Goal: Use online tool/utility: Utilize a website feature to perform a specific function

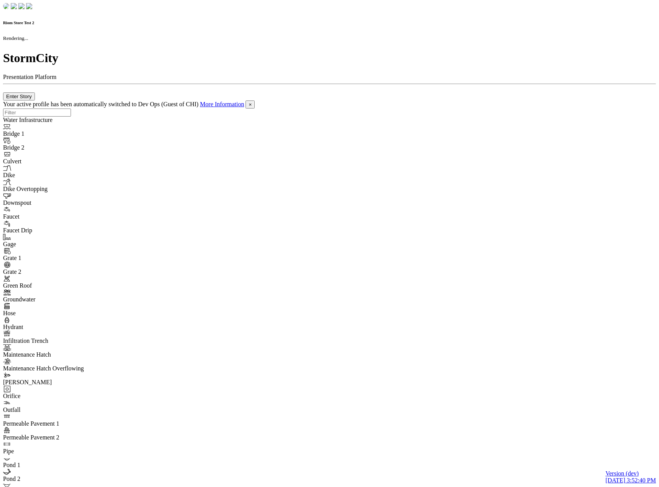
checkbox input "true"
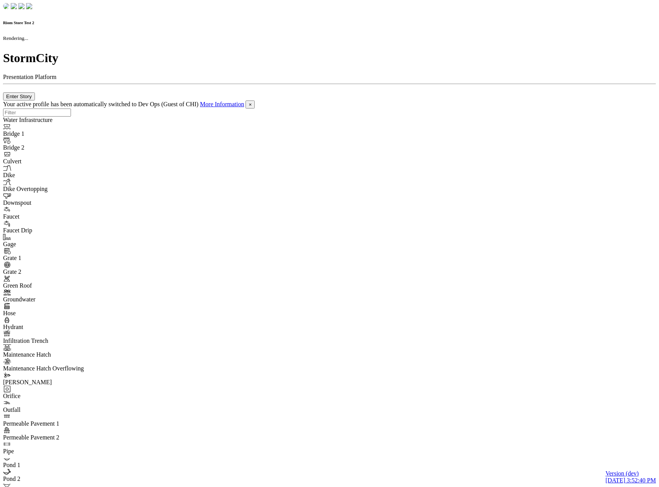
checkbox input "true"
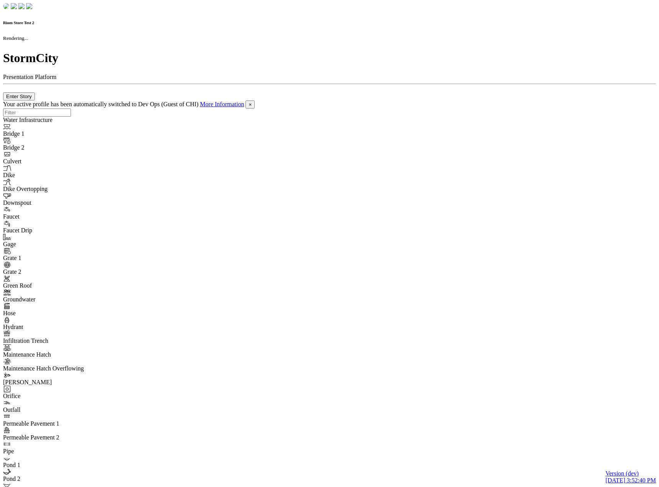
checkbox input "false"
checkbox input "true"
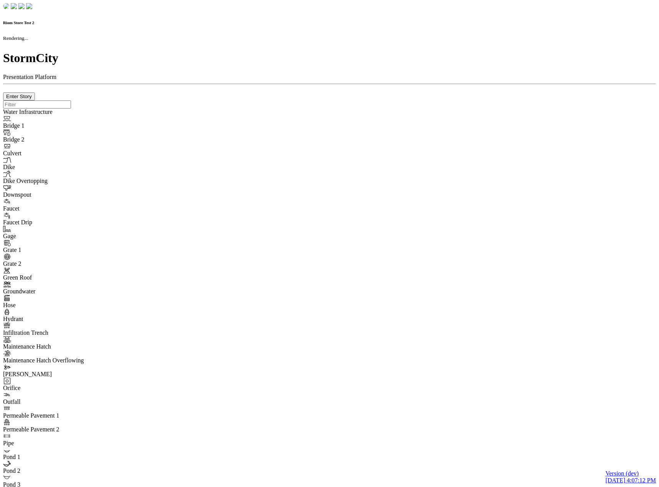
checkbox input "true"
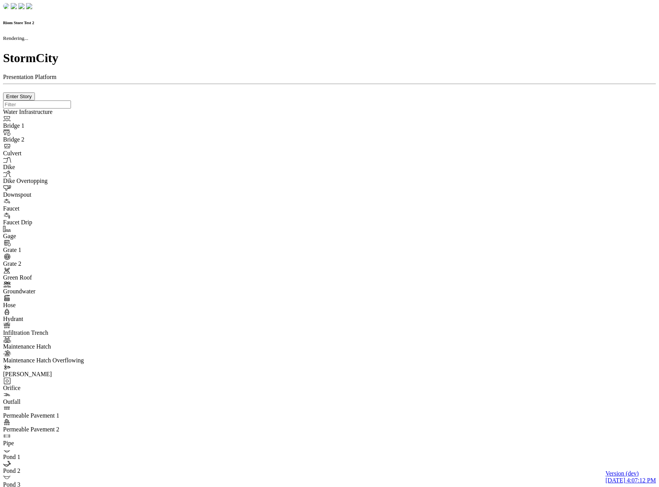
checkbox input "true"
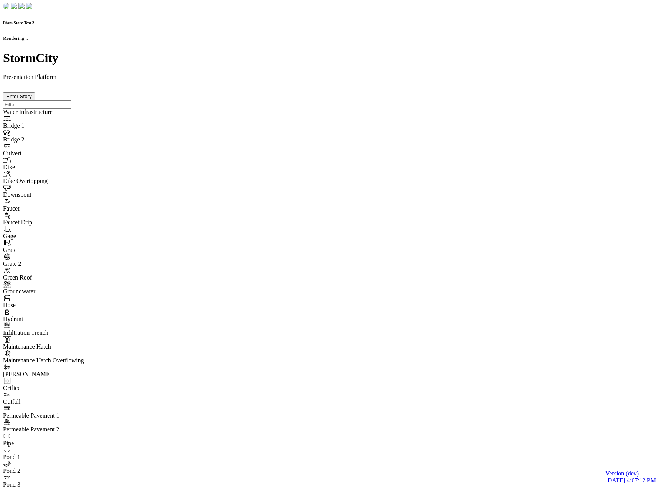
checkbox input "false"
checkbox input "true"
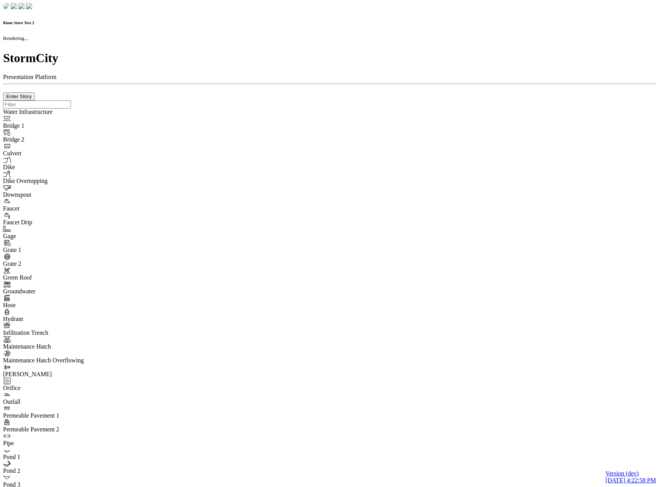
checkbox input "true"
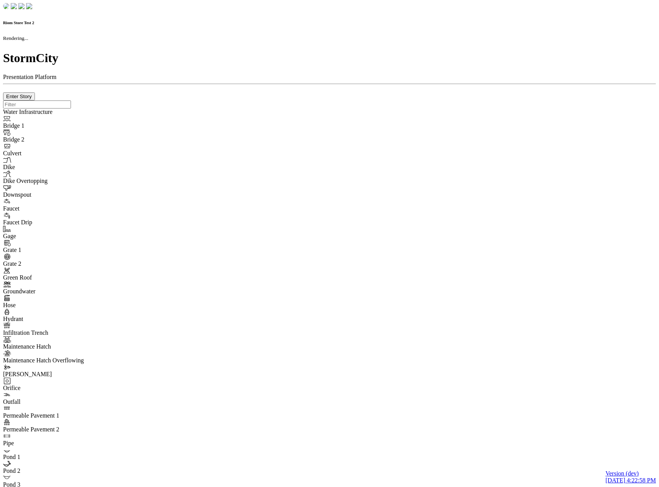
checkbox input "true"
checkbox input "false"
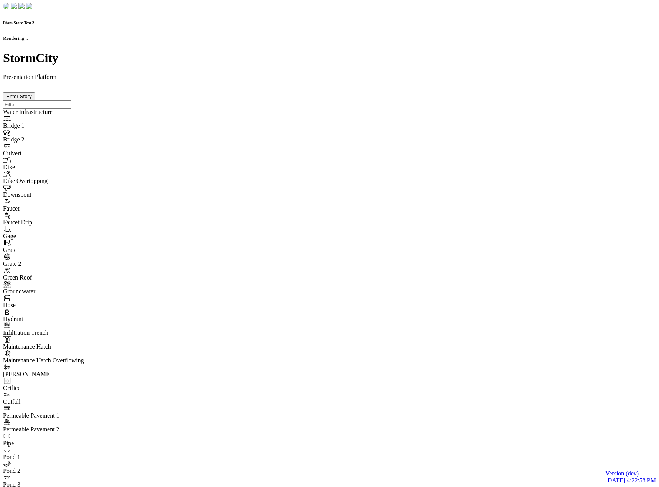
checkbox input "true"
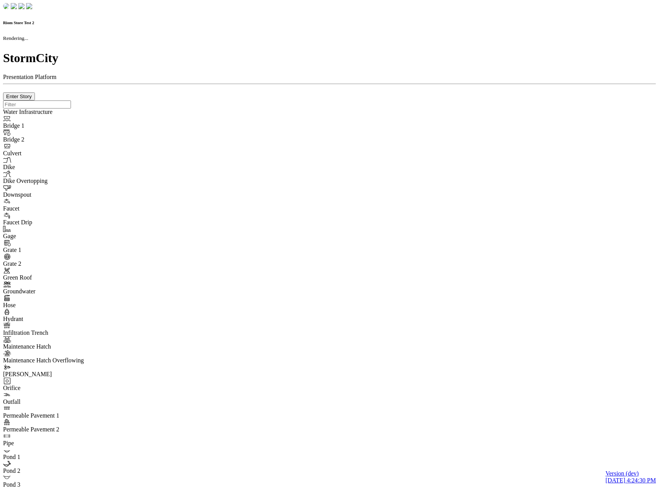
checkbox input "true"
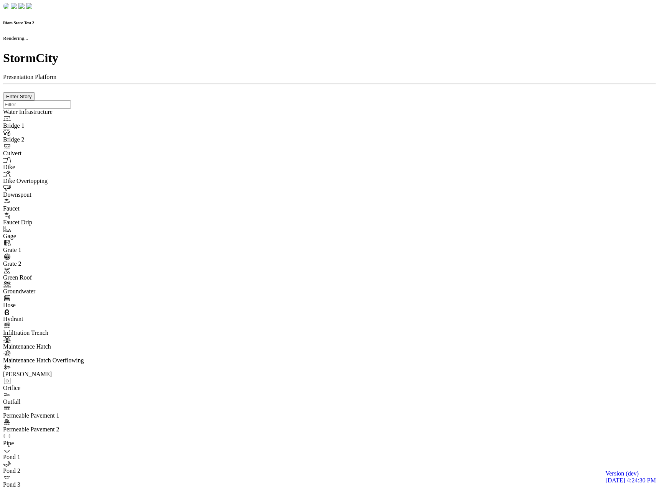
checkbox input "true"
checkbox input "false"
checkbox input "true"
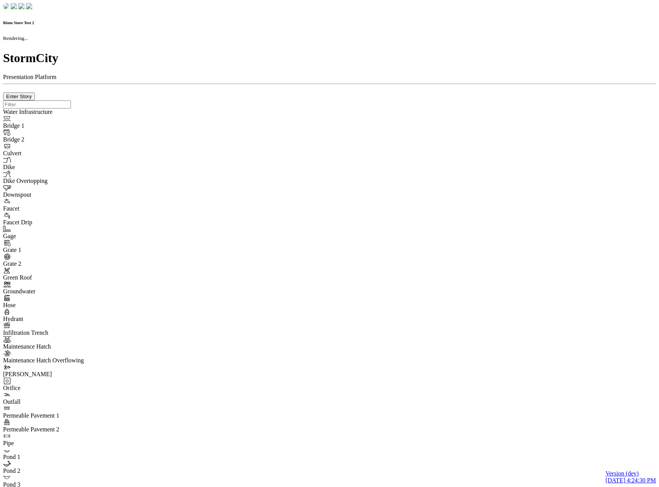
checkbox input "true"
